Goal: Register for event/course

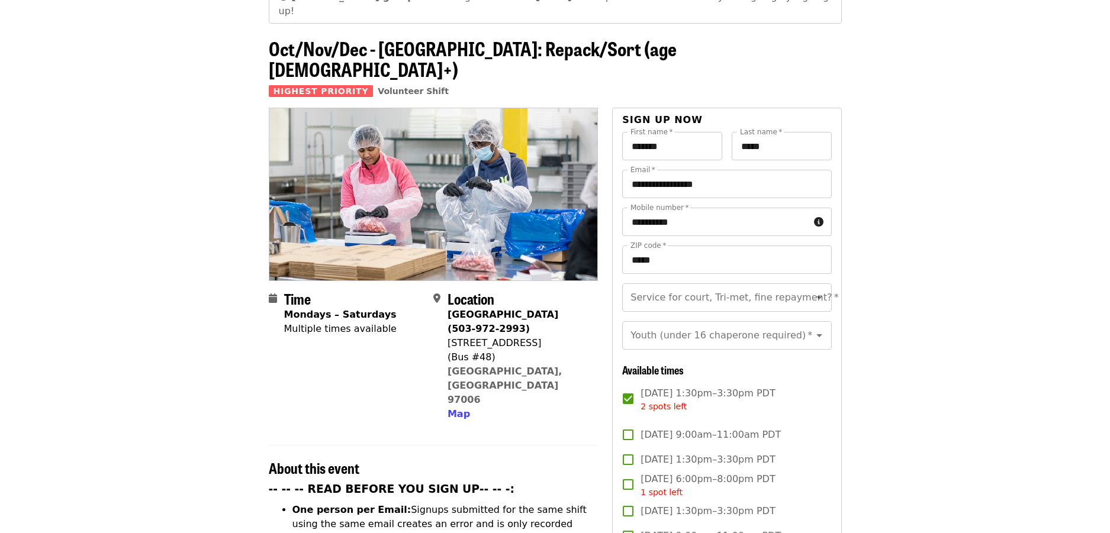
scroll to position [59, 0]
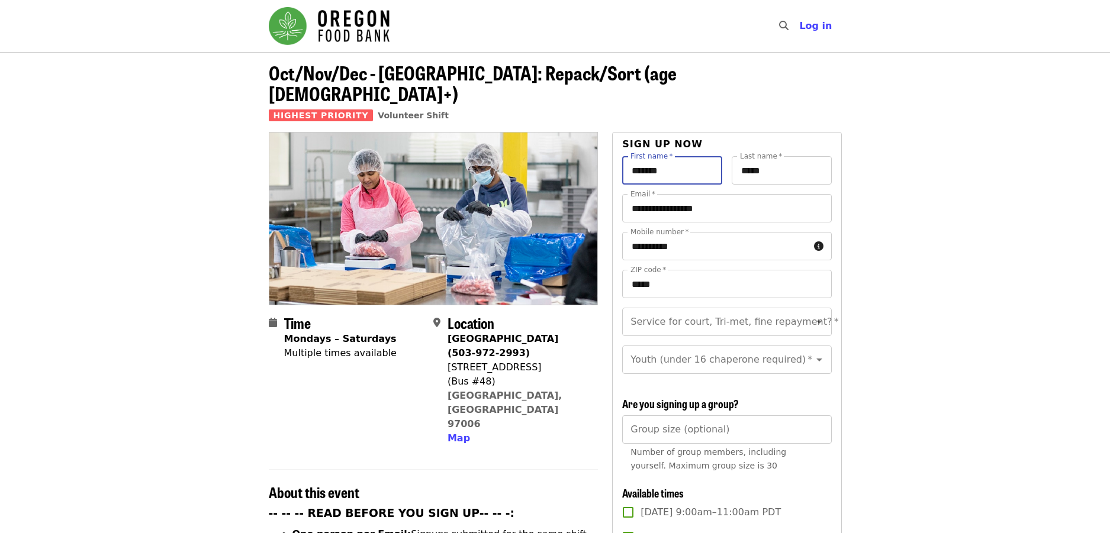
drag, startPoint x: 684, startPoint y: 155, endPoint x: 560, endPoint y: 143, distance: 125.5
click at [685, 156] on div "First name   * First name * Last name   * ***** Last name *" at bounding box center [726, 175] width 209 height 38
drag, startPoint x: 657, startPoint y: 188, endPoint x: 575, endPoint y: 188, distance: 81.1
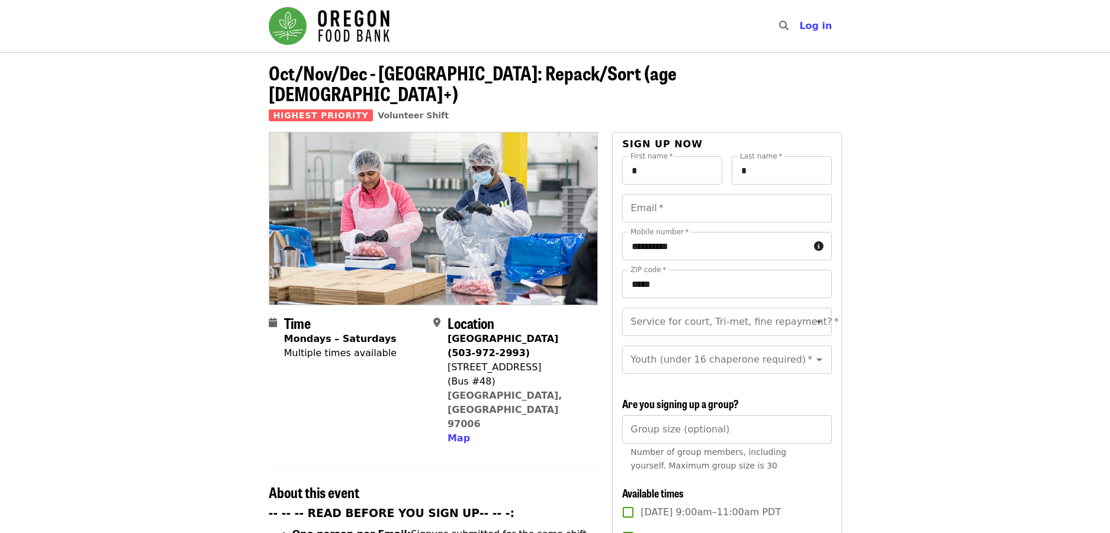
drag, startPoint x: 697, startPoint y: 225, endPoint x: 562, endPoint y: 219, distance: 135.1
drag, startPoint x: 562, startPoint y: 260, endPoint x: 549, endPoint y: 258, distance: 13.1
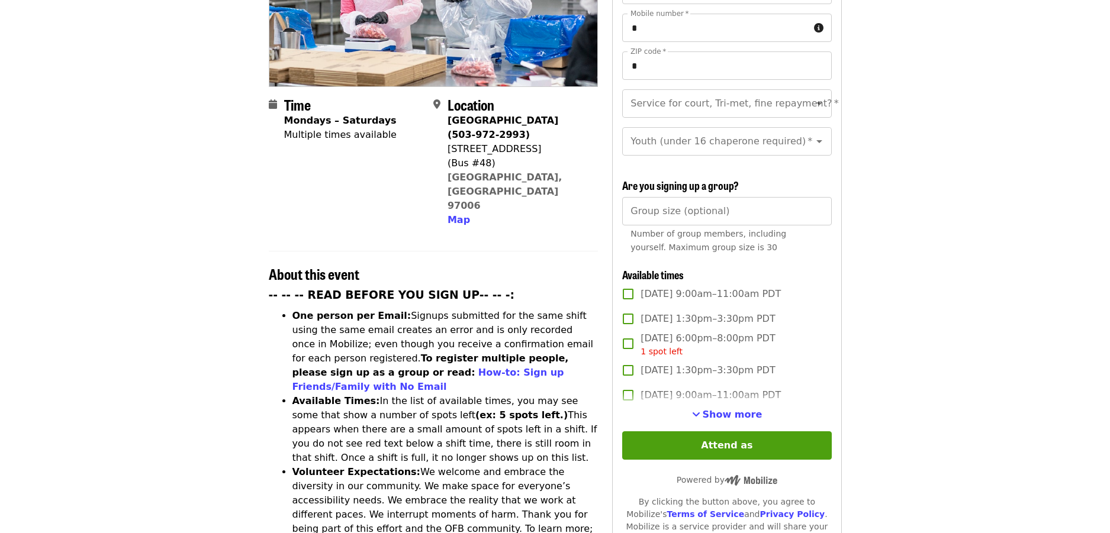
scroll to position [237, 0]
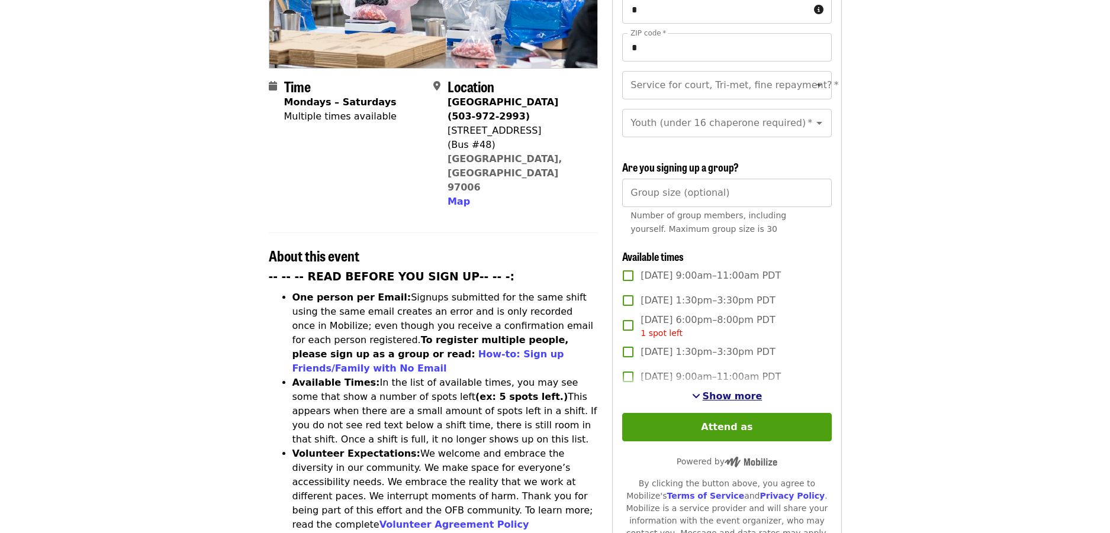
click at [700, 393] on span "See more timeslots" at bounding box center [696, 395] width 8 height 9
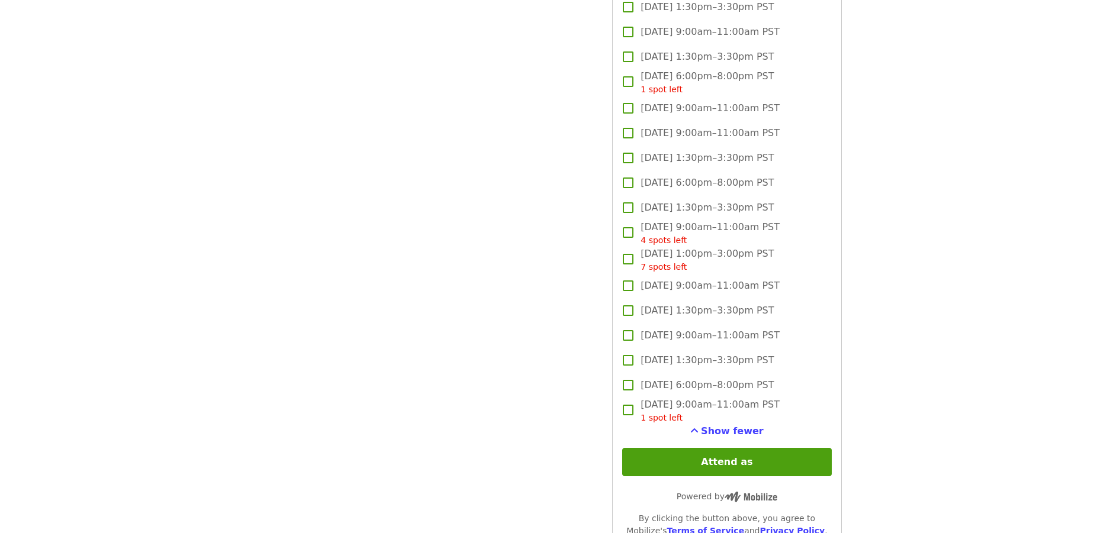
scroll to position [3020, 0]
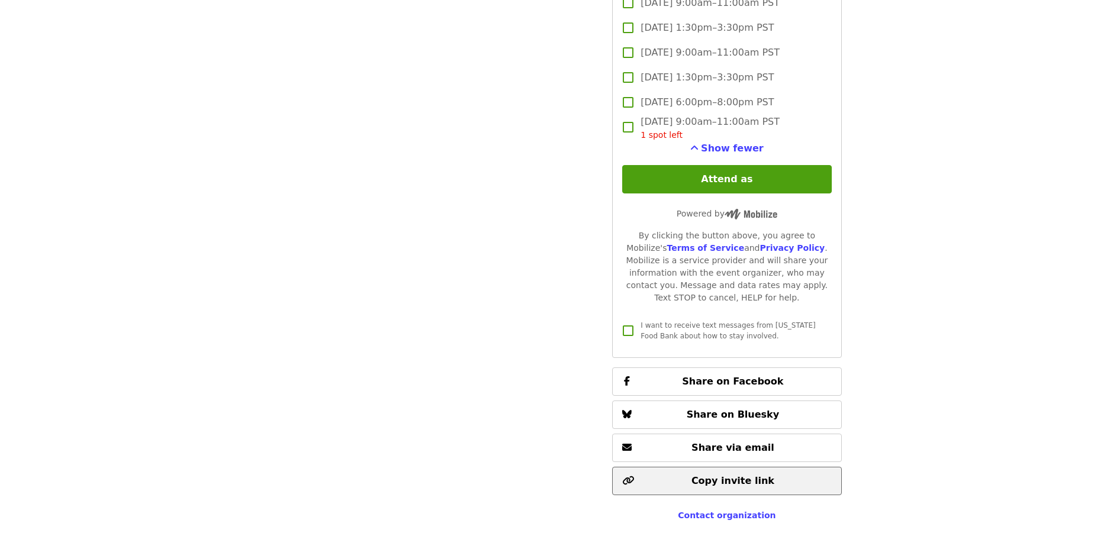
click at [737, 475] on span "Copy invite link" at bounding box center [733, 480] width 83 height 11
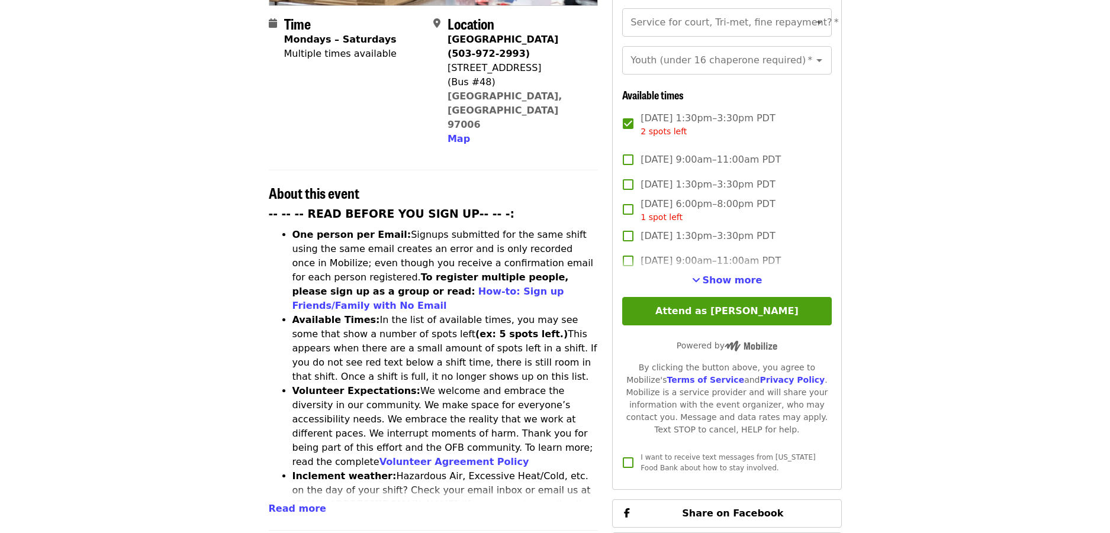
scroll to position [296, 0]
